Goal: Task Accomplishment & Management: Manage account settings

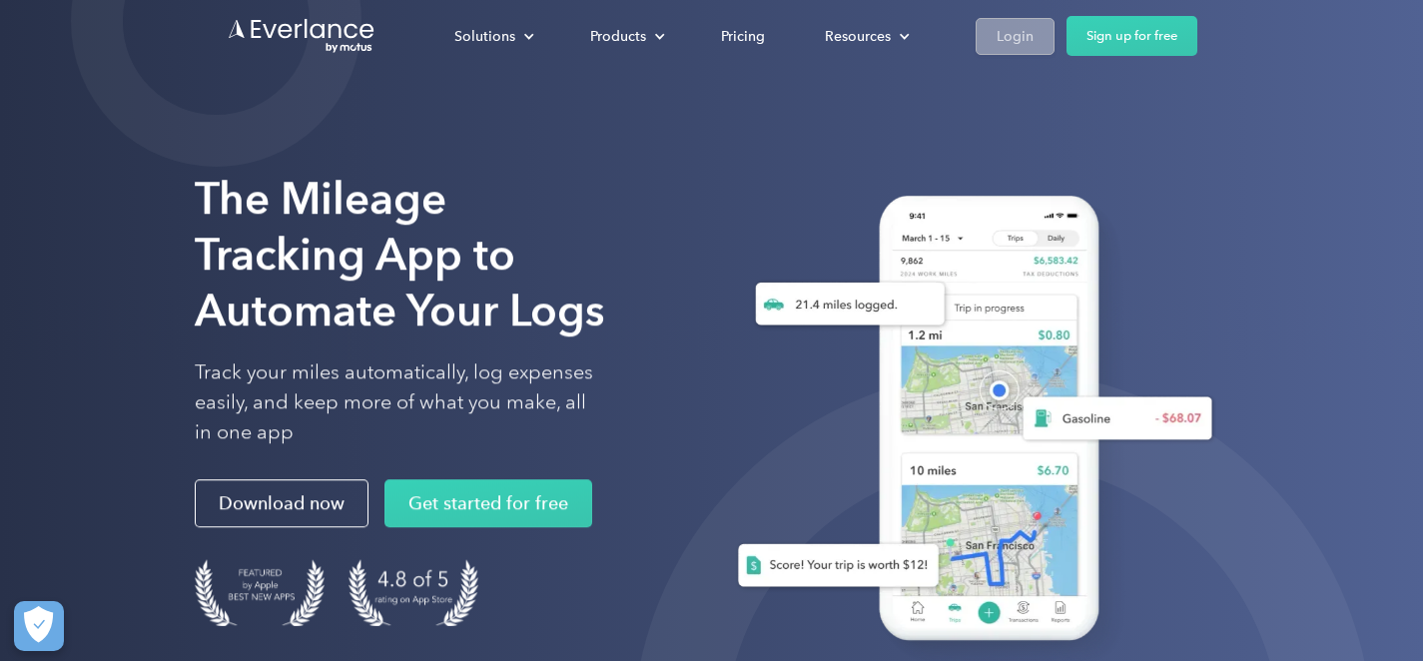
click at [1015, 27] on div "Login" at bounding box center [1015, 36] width 37 height 25
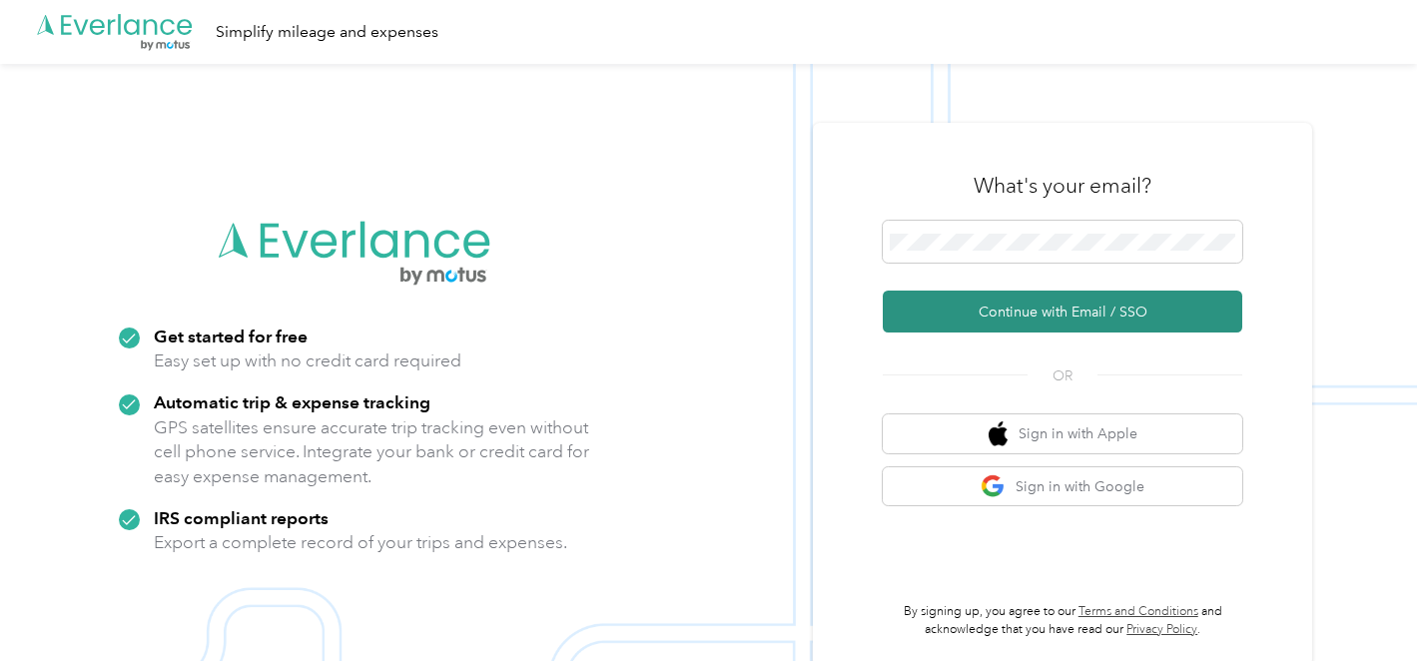
click at [1046, 300] on button "Continue with Email / SSO" at bounding box center [1062, 312] width 359 height 42
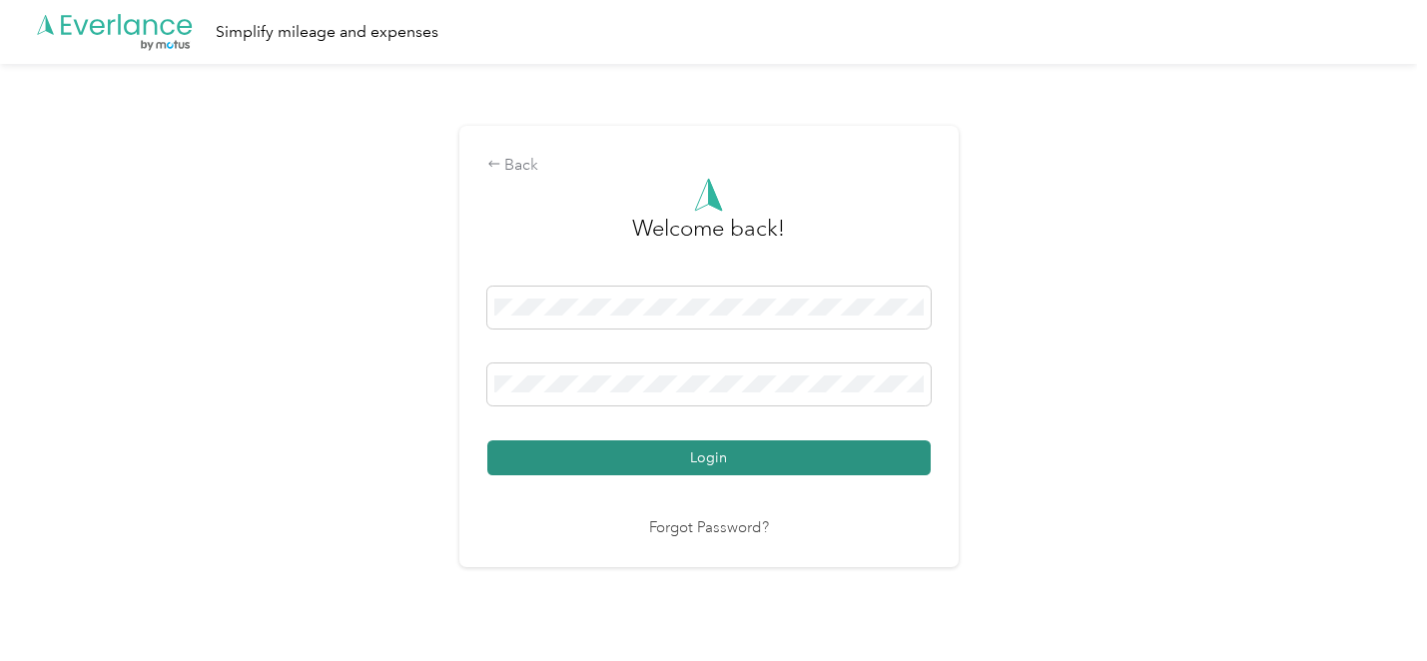
click at [799, 450] on button "Login" at bounding box center [708, 457] width 443 height 35
